Goal: Navigation & Orientation: Find specific page/section

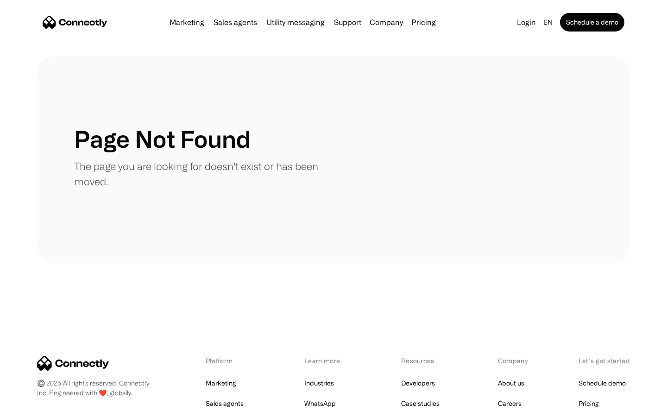
scroll to position [169, 0]
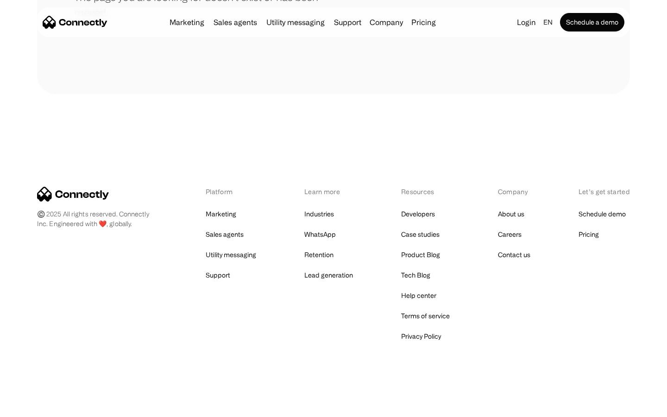
scroll to position [169, 0]
